Goal: Information Seeking & Learning: Learn about a topic

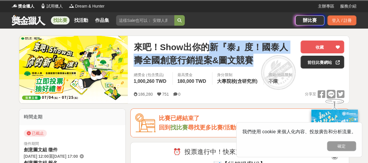
drag, startPoint x: 212, startPoint y: 47, endPoint x: 263, endPoint y: 65, distance: 53.8
click at [263, 65] on span "來吧！Show出你的新『泰』度！國泰人壽全國創意行銷提案&圖文競賽" at bounding box center [214, 53] width 162 height 26
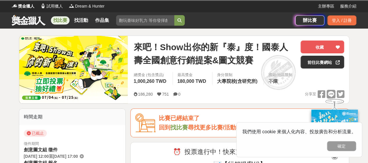
click at [237, 47] on span "來吧！Show出你的新『泰』度！國泰人壽全國創意行銷提案&圖文競賽" at bounding box center [214, 53] width 162 height 26
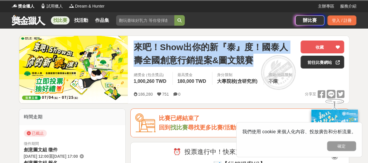
click at [237, 47] on span "來吧！Show出你的新『泰』度！國泰人壽全國創意行銷提案&圖文競賽" at bounding box center [214, 53] width 162 height 26
click at [237, 55] on span "來吧！Show出你的新『泰』度！國泰人壽全國創意行銷提案&圖文競賽" at bounding box center [214, 53] width 162 height 26
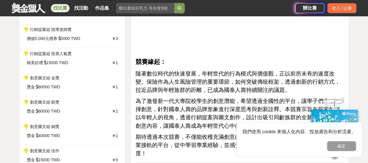
scroll to position [436, 0]
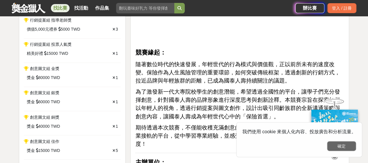
click at [343, 144] on button "確定" at bounding box center [341, 146] width 29 height 10
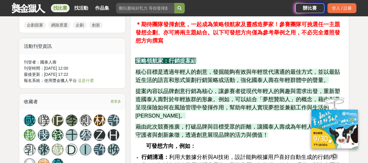
scroll to position [698, 0]
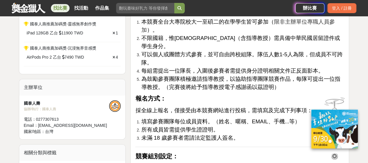
click at [335, 153] on icon at bounding box center [334, 156] width 6 height 6
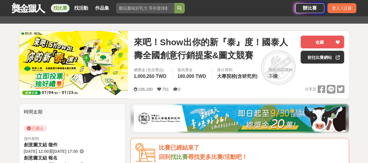
scroll to position [29, 0]
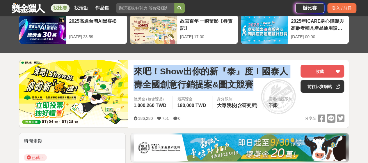
drag, startPoint x: 133, startPoint y: 71, endPoint x: 255, endPoint y: 84, distance: 123.4
click at [255, 84] on div "來吧！Show出你的新『泰』度！國泰人壽全國創意行銷提案&圖文競賽 收藏 前往比賽網站 總獎金 (包含獎品) 1,000,260 TWD 最高獎金 180,0…" at bounding box center [239, 93] width 220 height 67
copy span "來吧！Show出你的新『泰』度！國泰人壽全國創意行銷提案&圖文競賽"
click at [199, 86] on span "來吧！Show出你的新『泰』度！國泰人壽全國創意行銷提案&圖文競賽" at bounding box center [214, 78] width 162 height 26
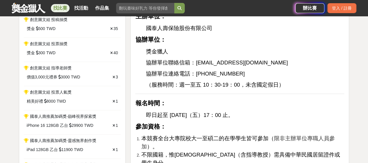
scroll to position [494, 0]
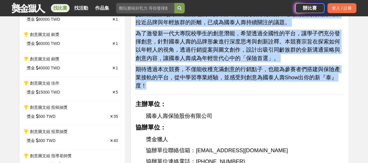
drag, startPoint x: 137, startPoint y: 42, endPoint x: 347, endPoint y: 99, distance: 217.8
copy div "競賽緣起： 隨著數位時代的快速發展，年輕世代的行為模式與價值觀，正以前所未有的速度改變。保險作為人生風險管理的重要環節，如何突破傳統框架，透過創新的行銷方式，…"
click at [224, 88] on span "期待透過本次競賽，不僅能收穫充滿創意的行銷點子，也能為參賽者們搭建與保險產業接軌的平台，從中學習專業經驗，並感受到創意為國泰人壽Show出你的新『泰』度！" at bounding box center [237, 77] width 204 height 22
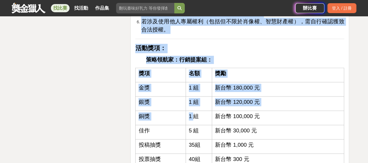
scroll to position [1425, 0]
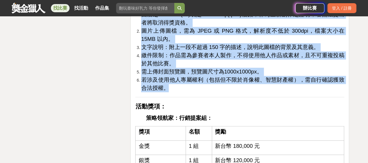
drag, startPoint x: 135, startPoint y: 72, endPoint x: 203, endPoint y: 83, distance: 68.6
copy div "loremi： ＊dolorsit，ametconsectetur！adipiscingelits、doeiusmo。temporincididun，utla…"
click at [204, 76] on span "若涉及使用他人專屬權利（包括但不限於肖像權、智慧財產權），需自行確認獲致合法授權。" at bounding box center [242, 83] width 203 height 14
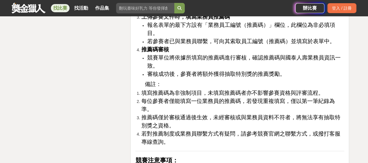
scroll to position [2500, 0]
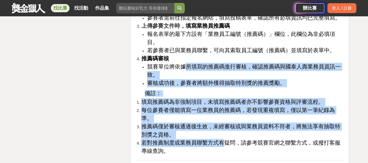
drag, startPoint x: 184, startPoint y: 57, endPoint x: 222, endPoint y: 126, distance: 78.1
click at [222, 139] on span "若對推薦制度或業務員聯繫方式有疑問，請參考競賽官網之聯繫方式，或撥打客服專線查詢。" at bounding box center [240, 146] width 199 height 14
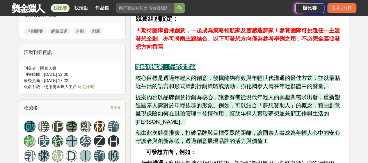
scroll to position [843, 0]
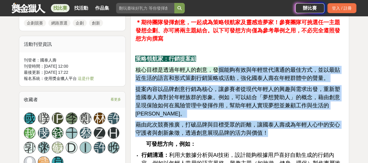
drag, startPoint x: 217, startPoint y: 73, endPoint x: 269, endPoint y: 129, distance: 76.1
click at [269, 129] on p "藉由此次競賽推廣，打破品牌與目標受眾的距離，讓國泰人壽成為年輕人心中的安心守護者與創新象徵，透過創意展現品牌的活力與價值！" at bounding box center [239, 128] width 209 height 16
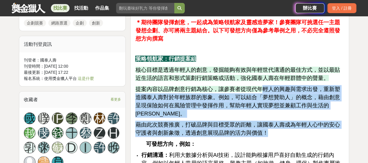
drag, startPoint x: 258, startPoint y: 88, endPoint x: 267, endPoint y: 126, distance: 39.2
click at [267, 126] on p "藉由此次競賽推廣，打破品牌與目標受眾的距離，讓國泰人壽成為年輕人心中的安心守護者與創新象徵，透過創意展現品牌的活力與價值！" at bounding box center [239, 128] width 209 height 16
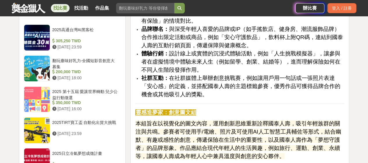
scroll to position [1047, 0]
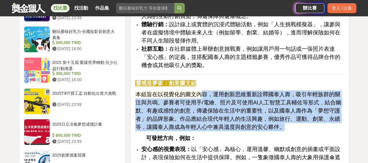
drag, startPoint x: 201, startPoint y: 92, endPoint x: 273, endPoint y: 119, distance: 77.1
click at [273, 119] on p "本組旨在以視覺化的圖文內容，運用創新思維重新詮釋國泰人壽，吸引年輕族群的關注與共鳴。參賽者可使用手/電繪、照片及可使用AI人工智慧工具輔佐等形式，結合幽默、有…" at bounding box center [239, 110] width 209 height 41
drag, startPoint x: 223, startPoint y: 88, endPoint x: 276, endPoint y: 121, distance: 62.7
click at [276, 121] on p "本組旨在以視覺化的圖文內容，運用創新思維重新詮釋國泰人壽，吸引年輕族群的關注與共鳴。參賽者可使用手/電繪、照片及可使用AI人工智慧工具輔佐等形式，結合幽默、有…" at bounding box center [239, 110] width 209 height 41
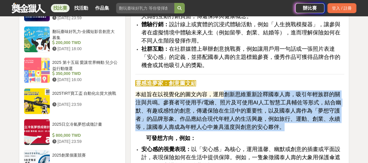
click at [276, 121] on p "本組旨在以視覺化的圖文內容，運用創新思維重新詮釋國泰人壽，吸引年輕族群的關注與共鳴。參賽者可使用手/電繪、照片及可使用AI人工智慧工具輔佐等形式，結合幽默、有…" at bounding box center [239, 110] width 209 height 41
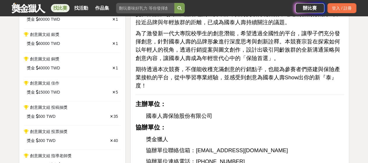
scroll to position [465, 0]
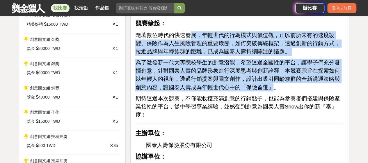
drag, startPoint x: 188, startPoint y: 53, endPoint x: 253, endPoint y: 102, distance: 81.3
click at [253, 90] on span "為了激發新一代大專院校學生的創意潛能，希望透過全國性的平台，讓學子們充分發揮創意，針對國泰人壽的品牌形象進行深度思考與創新詮釋。本競賽宗旨在探索如何以年輕人的…" at bounding box center [237, 74] width 204 height 31
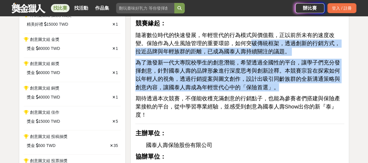
drag, startPoint x: 237, startPoint y: 60, endPoint x: 320, endPoint y: 131, distance: 108.7
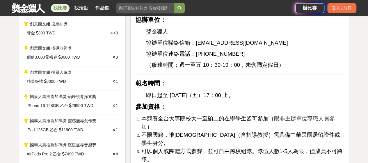
scroll to position [611, 0]
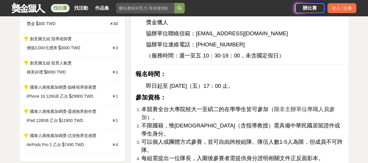
drag, startPoint x: 213, startPoint y: 97, endPoint x: 264, endPoint y: 97, distance: 51.2
click at [264, 90] on p "即日起至 [DATE]（五）17：00 止。" at bounding box center [245, 86] width 198 height 8
drag, startPoint x: 167, startPoint y: 98, endPoint x: 254, endPoint y: 96, distance: 86.7
click at [233, 89] on span "即日起至 [DATE]（五）17：00 止。" at bounding box center [190, 86] width 88 height 6
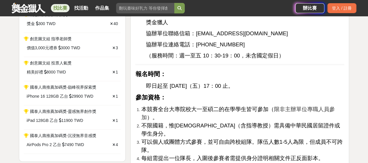
copy span "[DATE]（五）17：00 止"
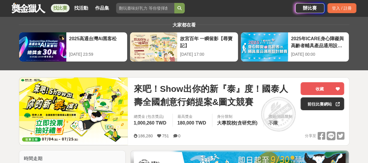
scroll to position [0, 0]
